Goal: Task Accomplishment & Management: Complete application form

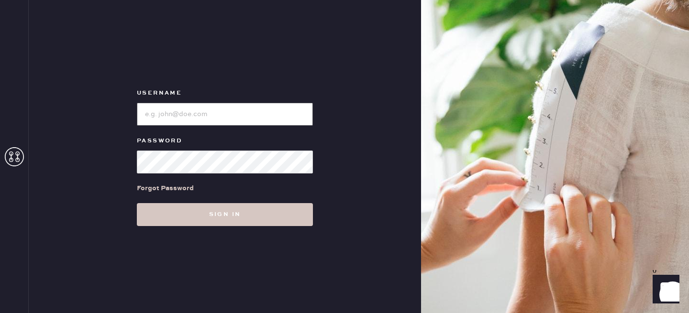
type input "reformationlowereastside"
click at [255, 202] on div "Forgot Password" at bounding box center [225, 189] width 176 height 30
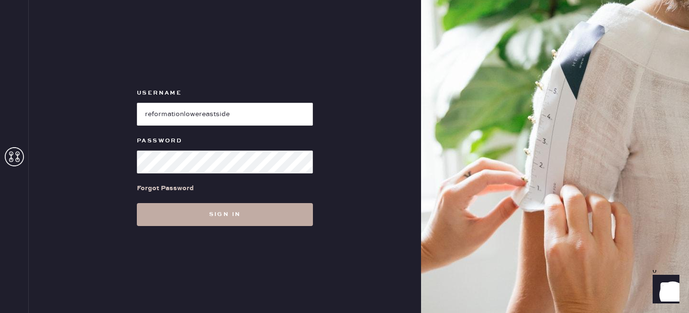
click at [255, 209] on button "Sign in" at bounding box center [225, 214] width 176 height 23
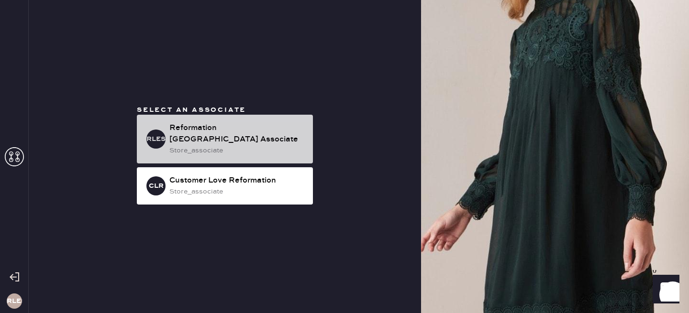
click at [224, 136] on div "Reformation [GEOGRAPHIC_DATA] Associate" at bounding box center [237, 133] width 136 height 23
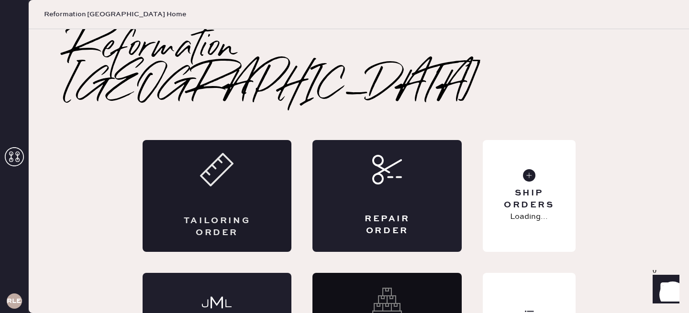
click at [254, 174] on div "Tailoring Order" at bounding box center [217, 196] width 149 height 112
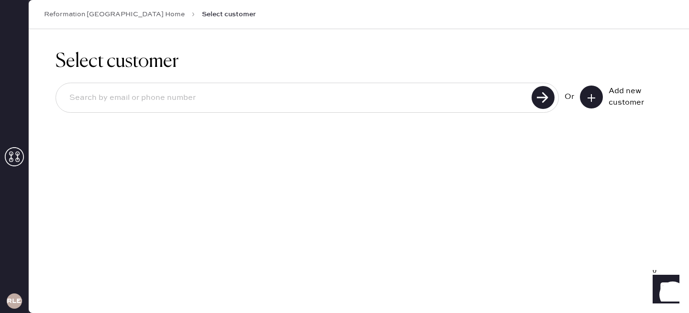
click at [584, 103] on button at bounding box center [591, 97] width 23 height 23
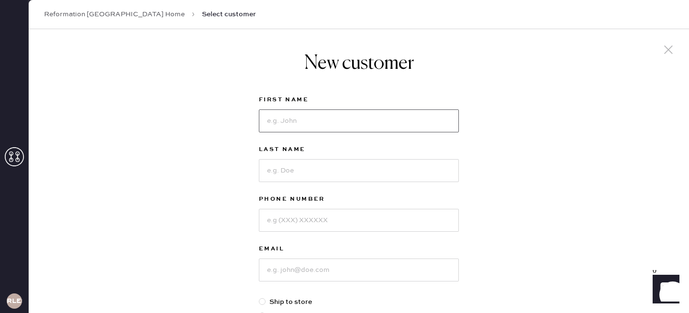
click at [299, 113] on input at bounding box center [359, 121] width 200 height 23
type input "h"
type input "g"
type input "[PERSON_NAME]"
click at [303, 171] on input at bounding box center [359, 170] width 200 height 23
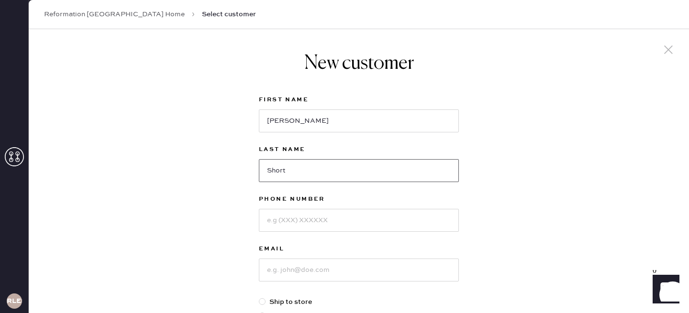
type input "Short"
click at [284, 224] on input at bounding box center [359, 220] width 200 height 23
type input "8437545253"
click at [306, 266] on input at bounding box center [359, 270] width 200 height 23
type input "h"
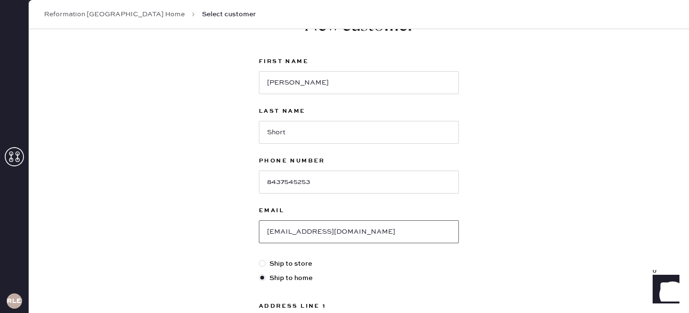
scroll to position [81, 0]
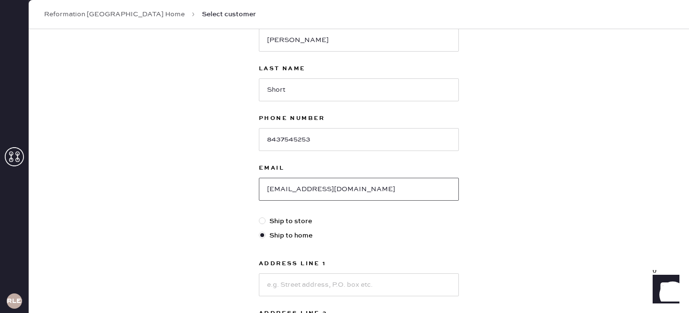
type input "[EMAIL_ADDRESS][DOMAIN_NAME]"
click at [285, 283] on input at bounding box center [359, 285] width 200 height 23
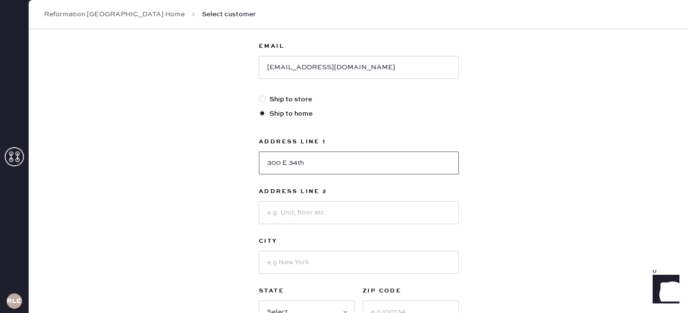
scroll to position [214, 0]
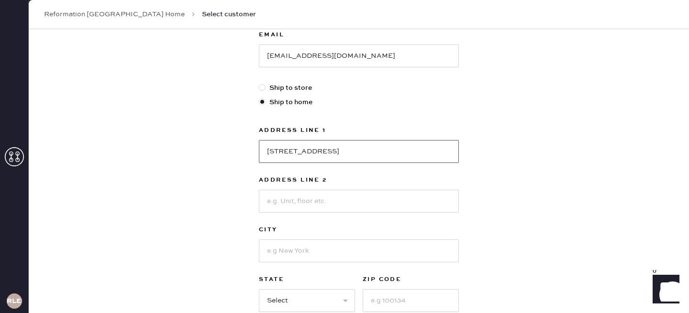
type input "[STREET_ADDRESS]"
click at [309, 192] on input at bounding box center [359, 201] width 200 height 23
type input "Apt 15E"
click at [290, 254] on input at bounding box center [359, 251] width 200 height 23
type input "[US_STATE]"
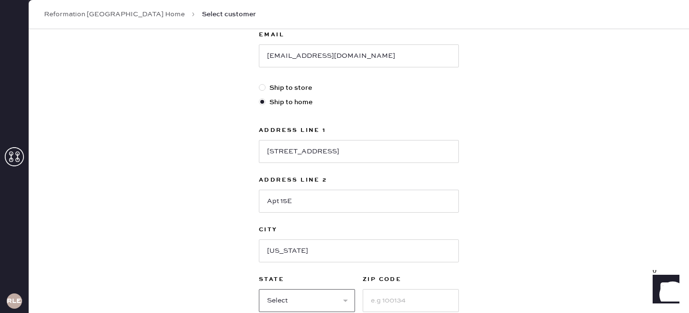
select select "NY"
type input "10010"
click at [271, 252] on input "[US_STATE]" at bounding box center [359, 251] width 200 height 23
click at [288, 251] on input "[US_STATE]" at bounding box center [359, 251] width 200 height 23
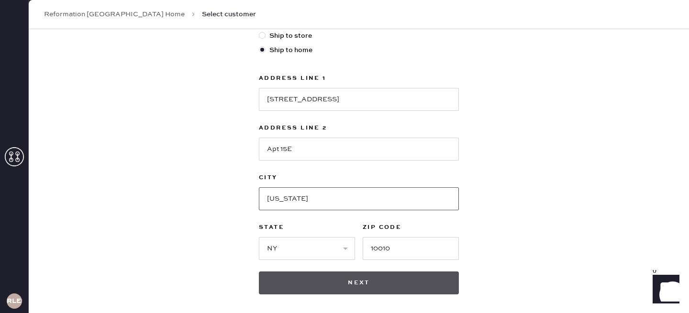
scroll to position [280, 0]
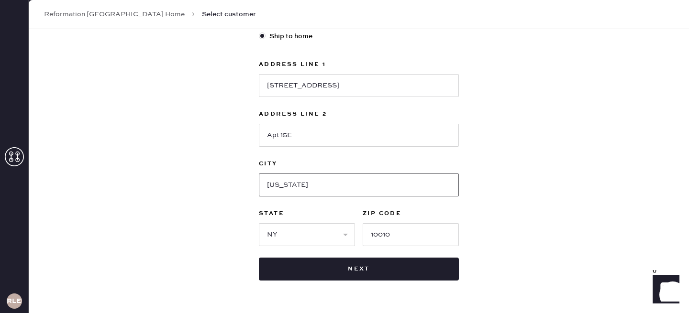
type input "[US_STATE]"
click at [406, 237] on input "10010" at bounding box center [411, 234] width 96 height 23
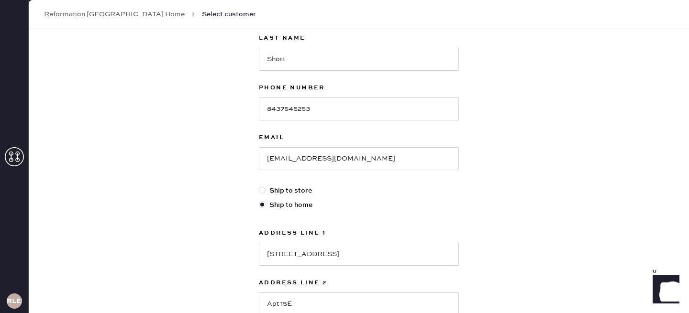
scroll to position [309, 0]
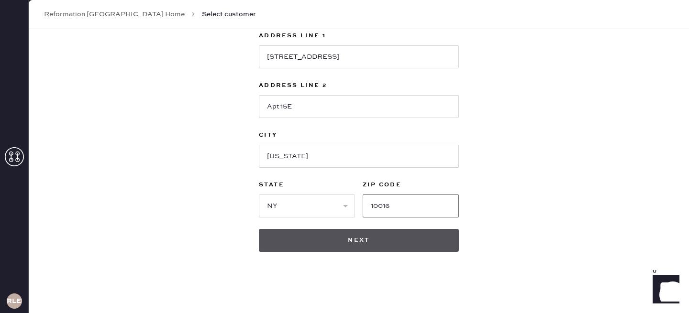
type input "10016"
click at [354, 241] on button "Next" at bounding box center [359, 240] width 200 height 23
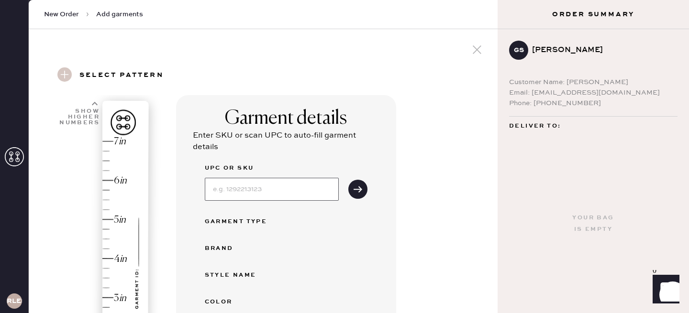
click at [260, 194] on input at bounding box center [272, 189] width 134 height 23
type input "1310310CDD023"
click at [365, 179] on div "UPC or SKU 1310310CDD023" at bounding box center [286, 182] width 163 height 38
click at [361, 189] on icon "submit" at bounding box center [358, 190] width 10 height 10
select select "2"
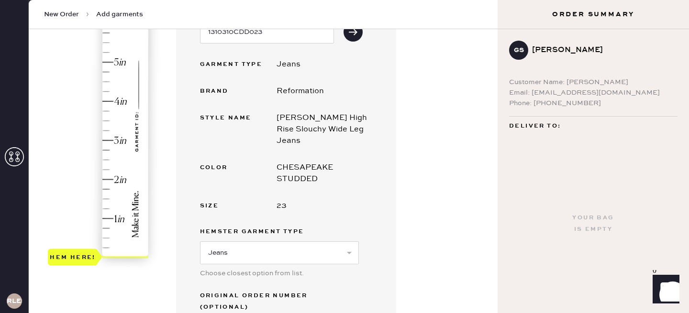
scroll to position [160, 0]
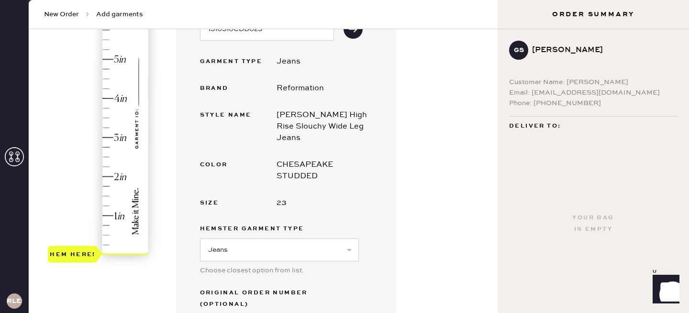
type input "4"
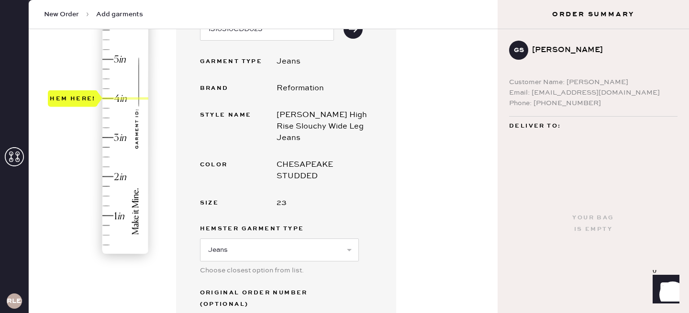
click at [113, 94] on div "Hem here!" at bounding box center [99, 118] width 102 height 282
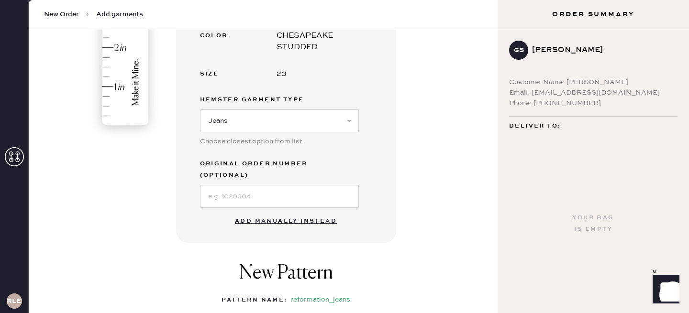
scroll to position [371, 0]
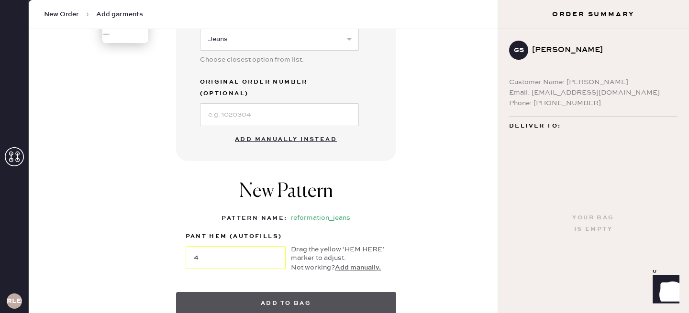
click at [285, 292] on button "Add to bag" at bounding box center [286, 303] width 220 height 23
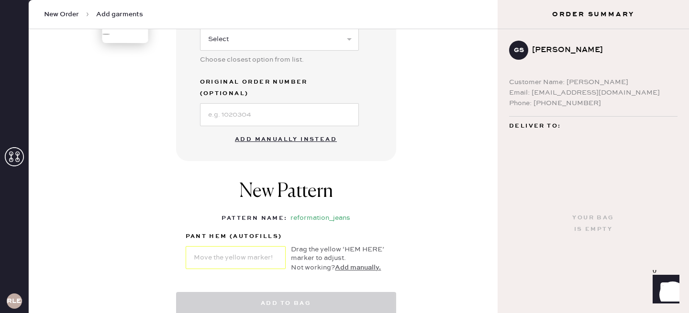
select select "2"
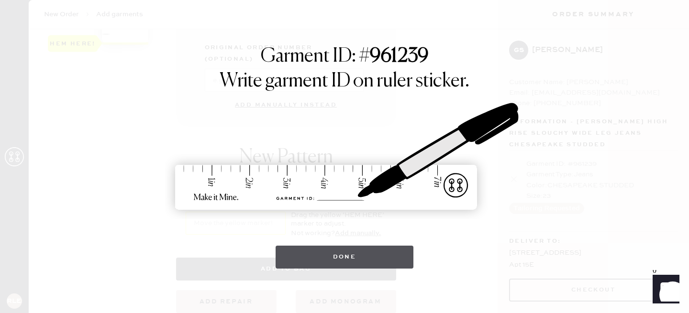
click at [353, 253] on button "Done" at bounding box center [345, 257] width 138 height 23
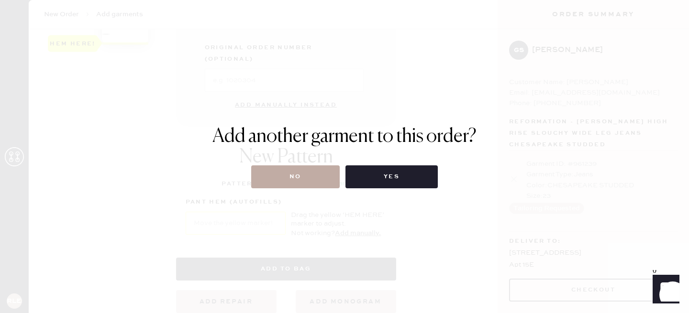
click at [313, 180] on button "No" at bounding box center [295, 177] width 89 height 23
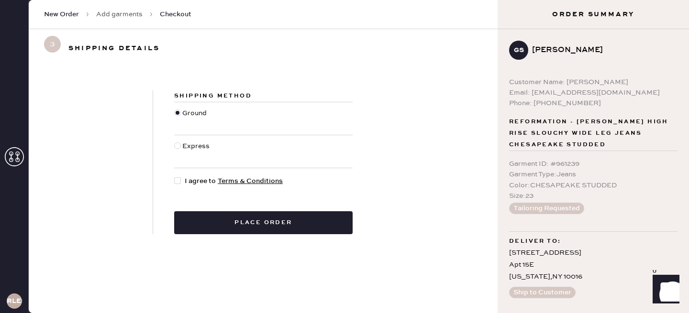
click at [178, 183] on div at bounding box center [177, 181] width 7 height 7
click at [175, 177] on input "I agree to Terms & Conditions" at bounding box center [174, 176] width 0 height 0
checkbox input "true"
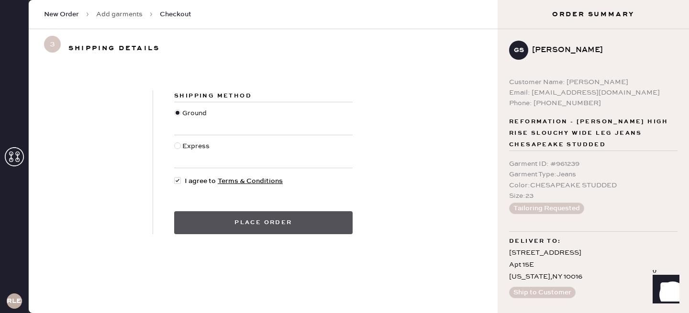
click at [231, 224] on button "Place order" at bounding box center [263, 222] width 178 height 23
